Goal: Go to known website: Access a specific website the user already knows

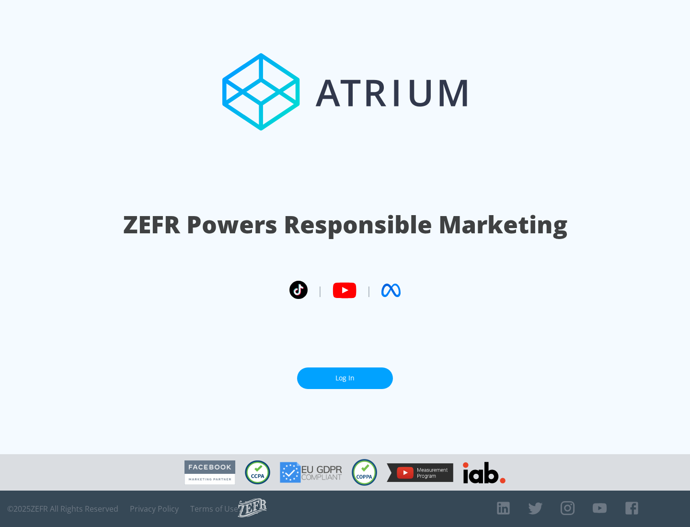
click at [345, 378] on link "Log In" at bounding box center [345, 379] width 96 height 22
